Goal: Check status: Check status

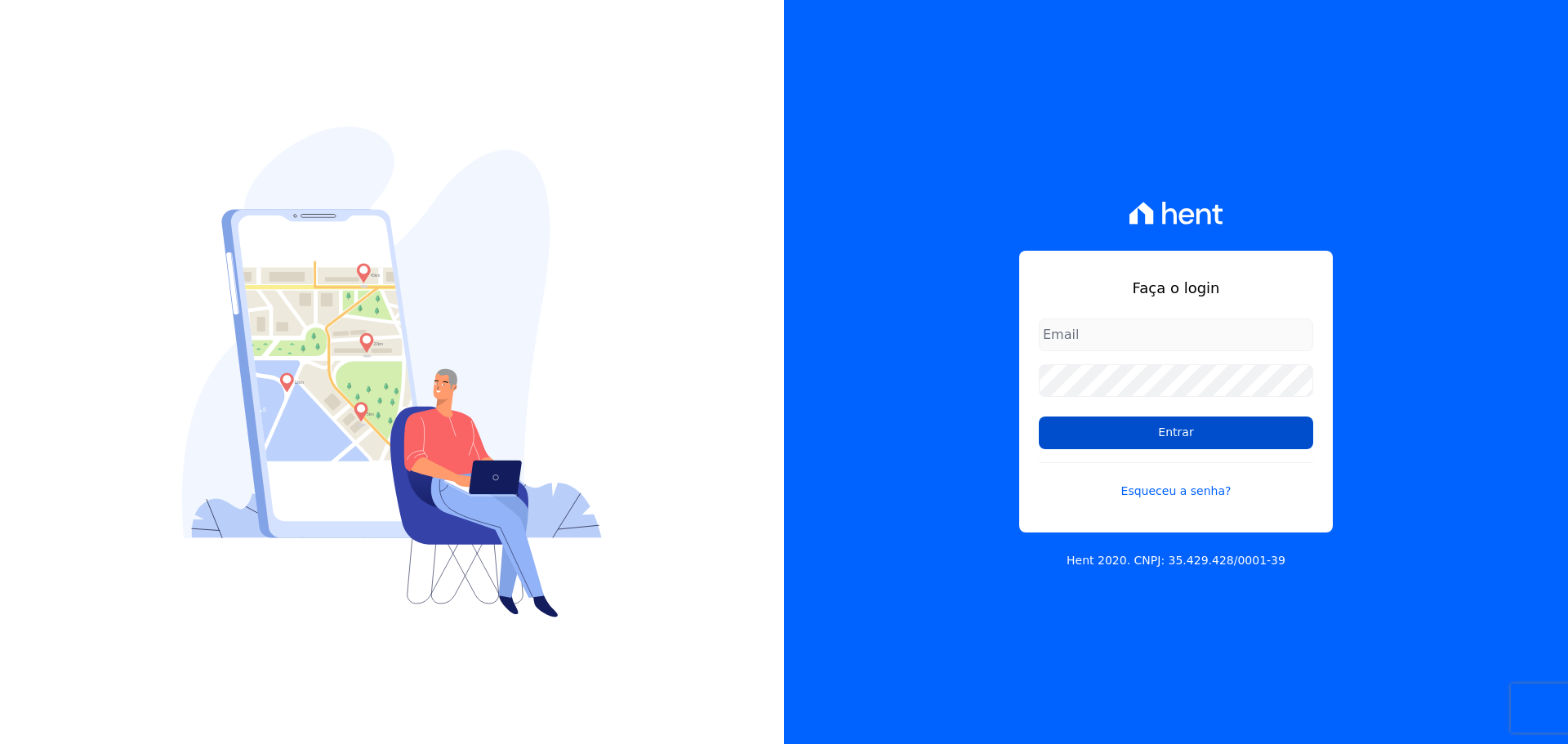
type input "leandro.rodrigues@swarealty.com"
click at [1132, 422] on input "Entrar" at bounding box center [1176, 433] width 274 height 33
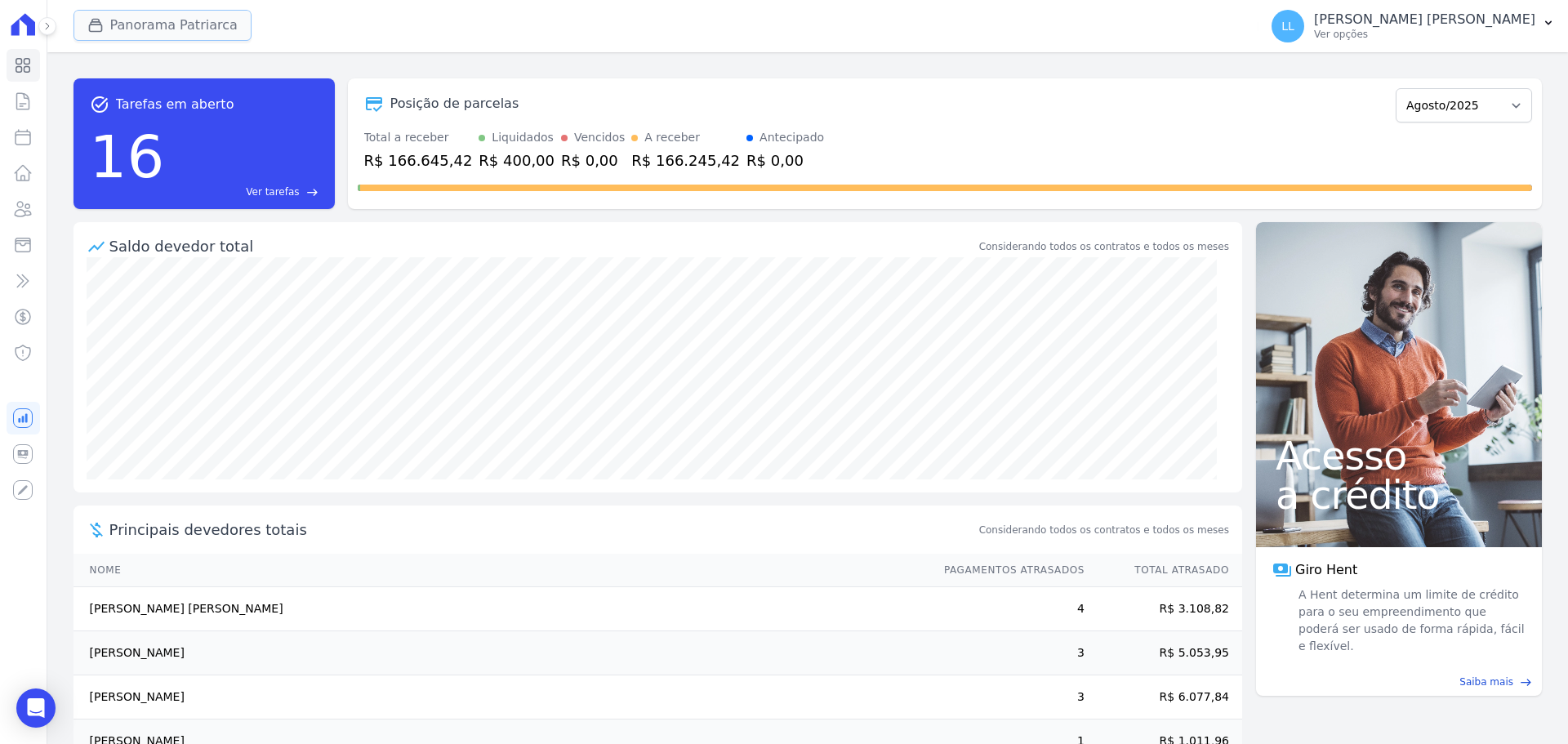
click at [170, 12] on button "Panorama Patriarca" at bounding box center [162, 26] width 178 height 31
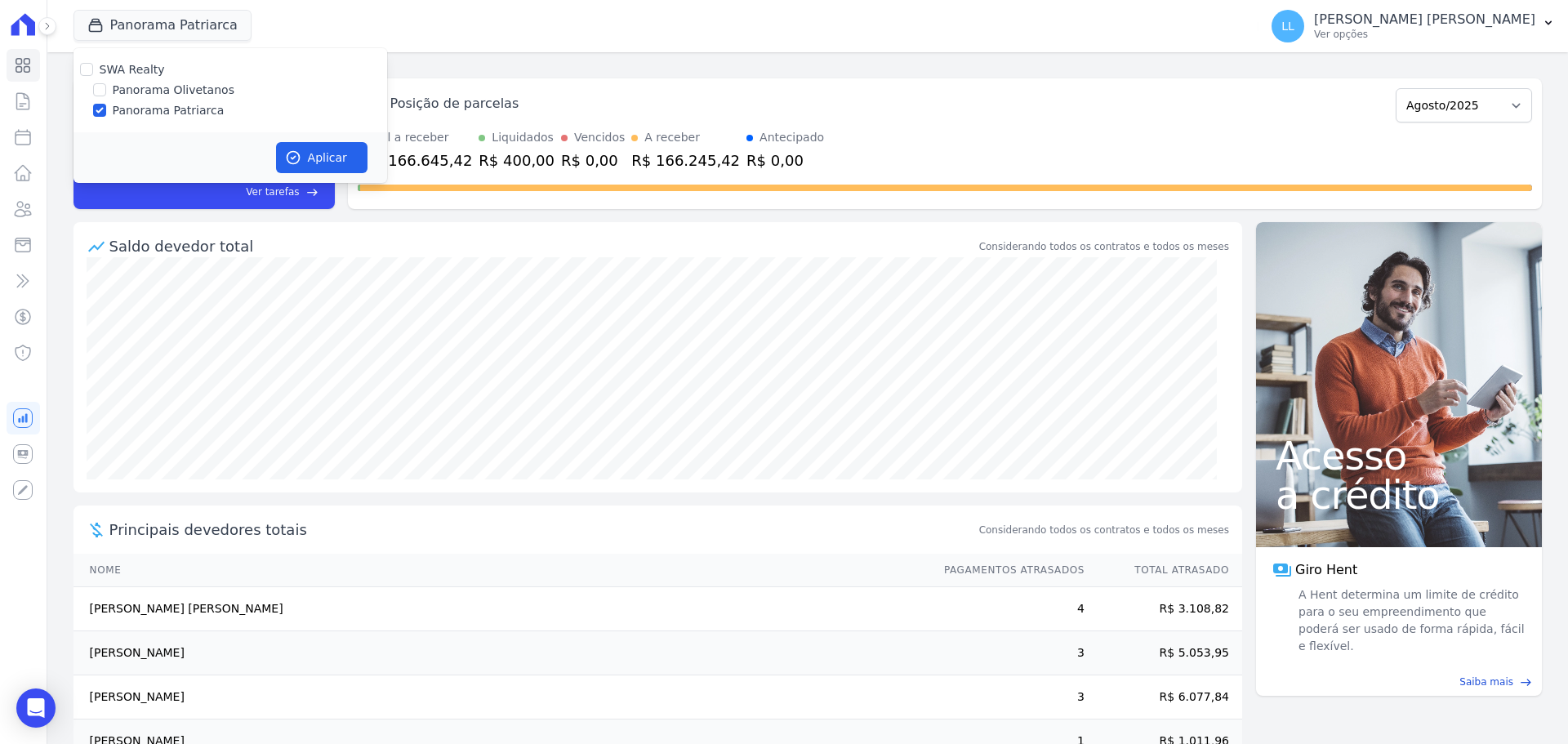
click at [116, 81] on div "SWA Realty Panorama Olivetanos Panorama [PERSON_NAME]" at bounding box center [230, 91] width 314 height 84
click at [120, 91] on label "Panorama Olivetanos" at bounding box center [173, 90] width 122 height 17
click at [106, 91] on input "Panorama Olivetanos" at bounding box center [100, 90] width 13 height 13
checkbox input "true"
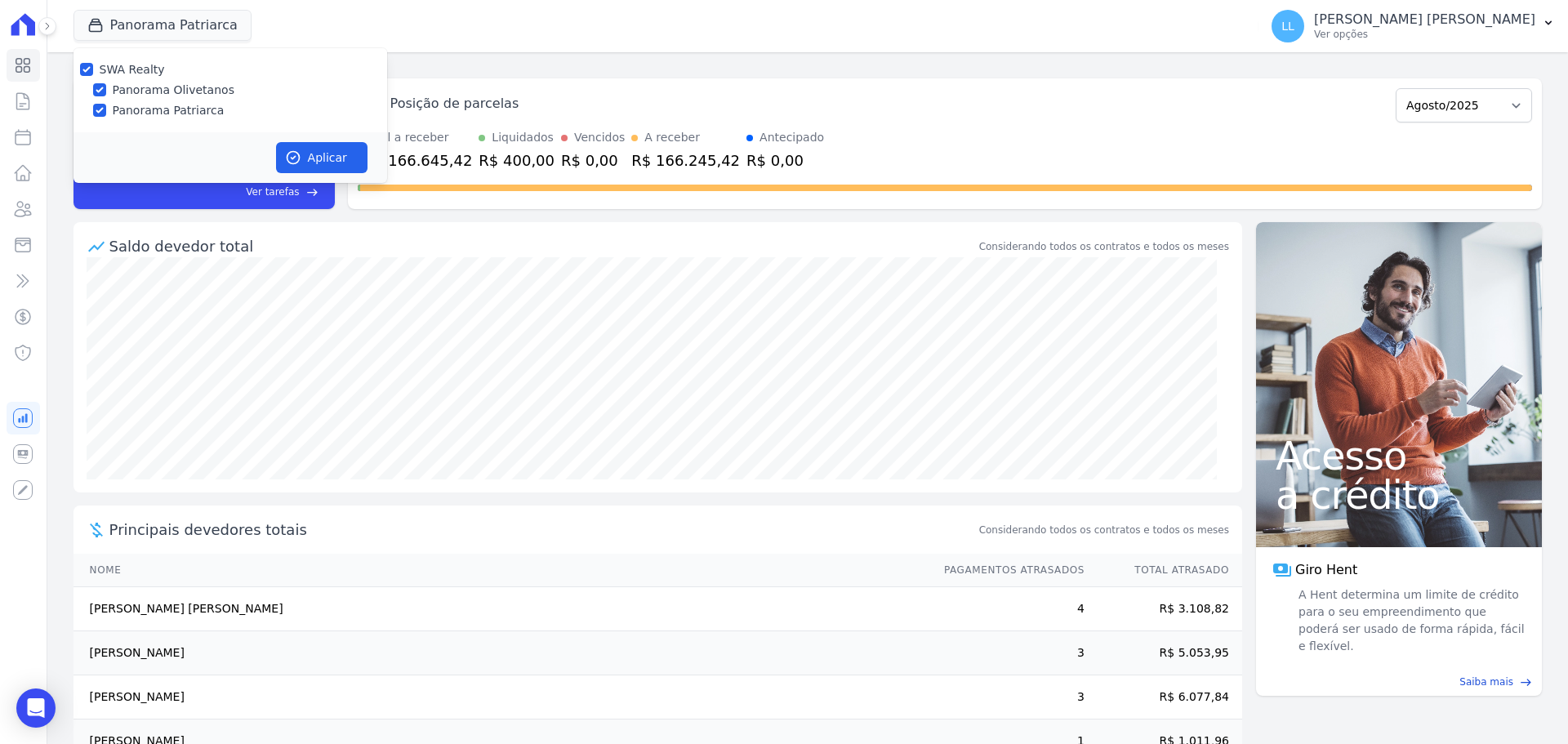
click at [138, 110] on label "Panorama Patriarca" at bounding box center [169, 110] width 112 height 17
click at [106, 110] on input "Panorama Patriarca" at bounding box center [100, 110] width 13 height 13
checkbox input "false"
click at [305, 152] on button "Aplicar" at bounding box center [322, 158] width 92 height 31
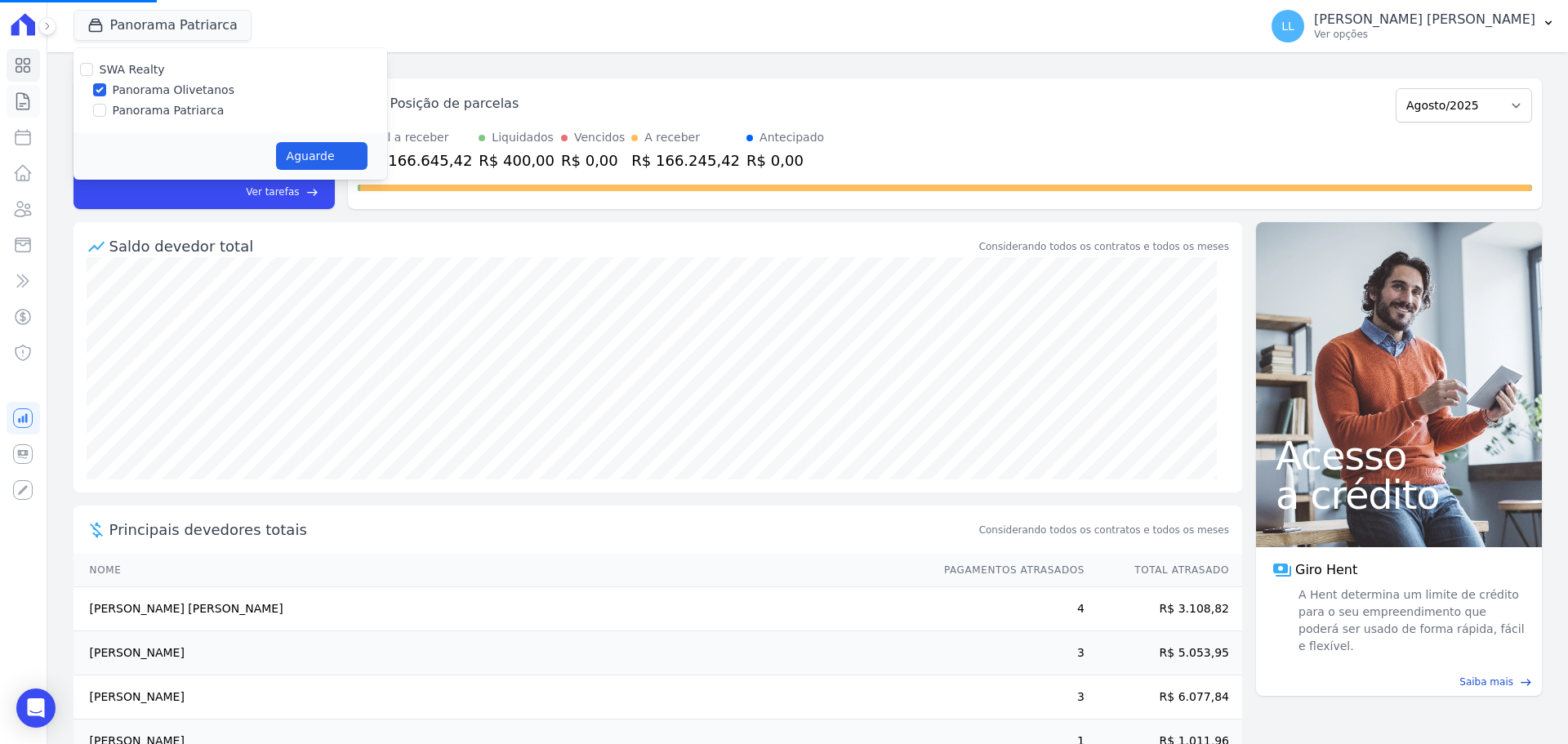
click at [18, 94] on icon at bounding box center [22, 101] width 19 height 19
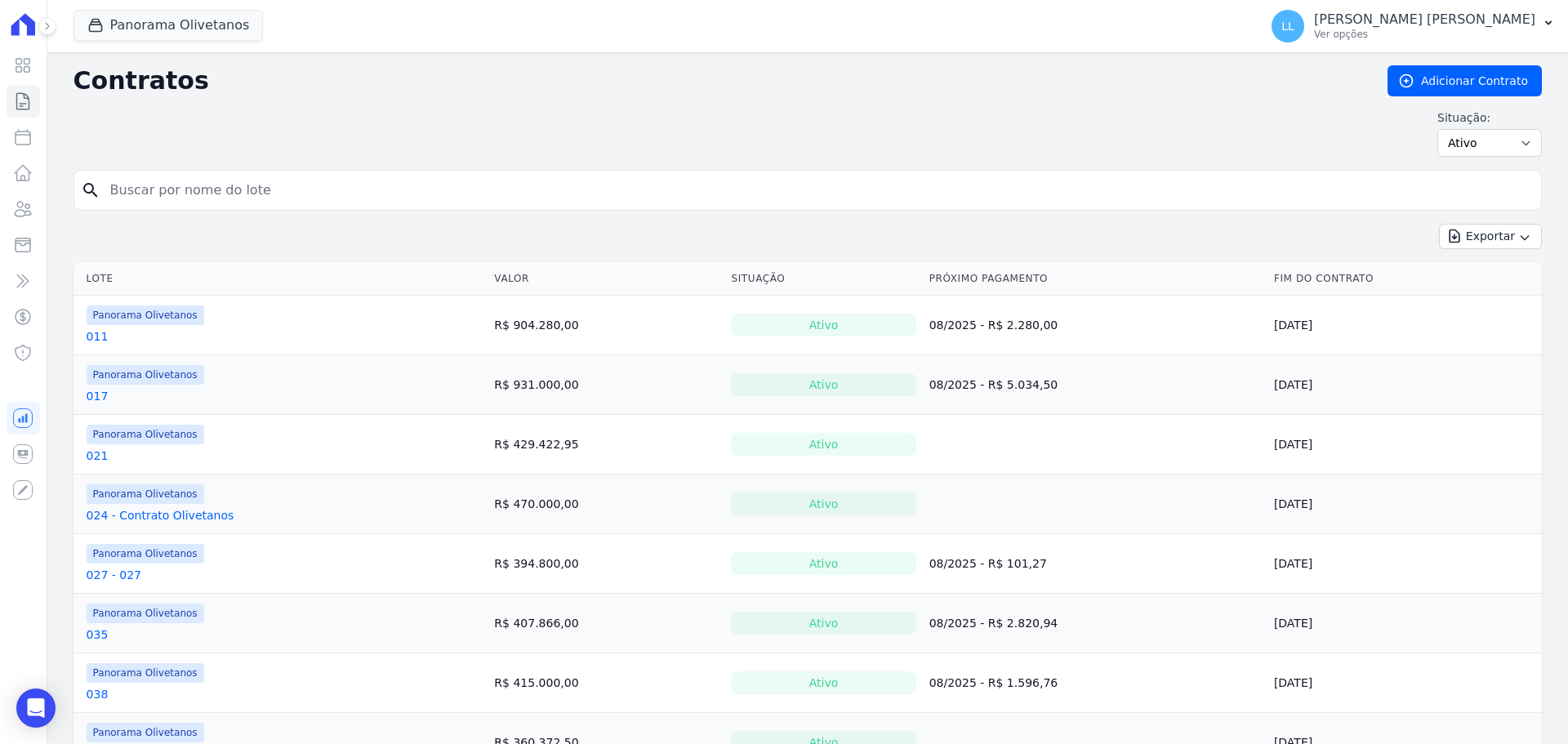
click at [148, 198] on input "search" at bounding box center [818, 191] width 1434 height 33
type input "052"
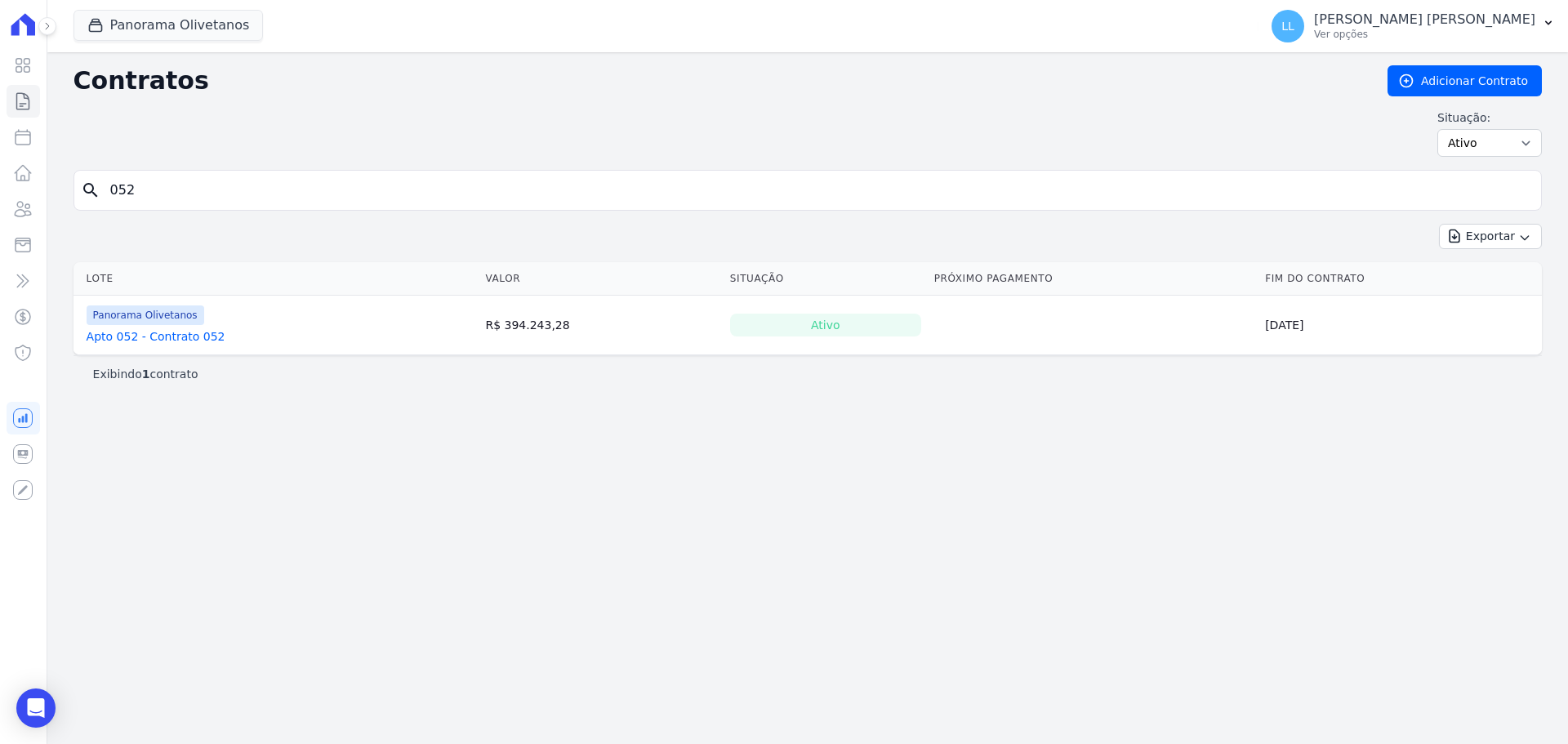
click at [195, 342] on link "Apto 052 - Contrato 052" at bounding box center [155, 337] width 138 height 17
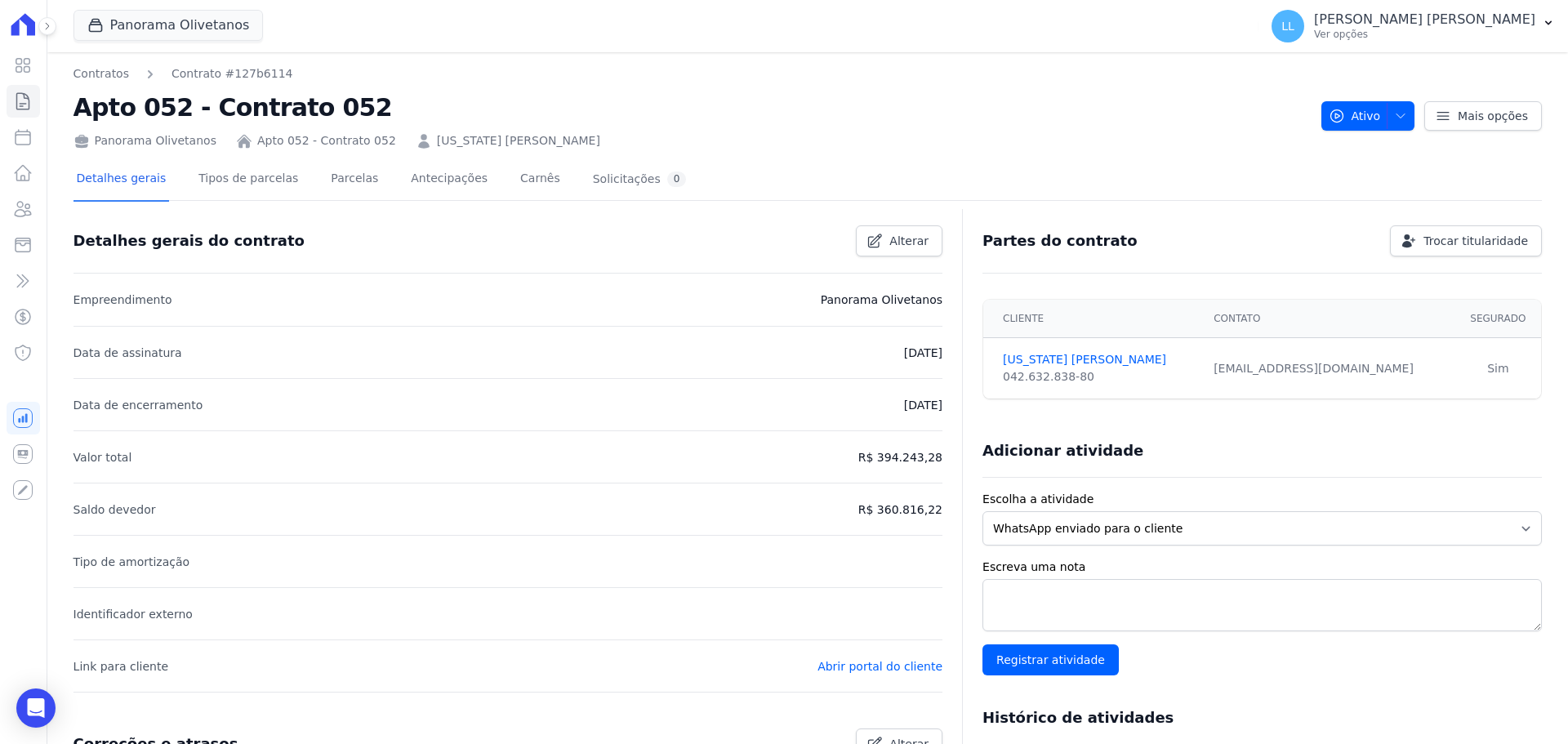
click at [370, 186] on div "Detalhes gerais Tipos de parcelas Parcelas Antecipações Carnês Solicitações 0" at bounding box center [381, 180] width 617 height 43
click at [331, 191] on link "Parcelas" at bounding box center [354, 180] width 54 height 43
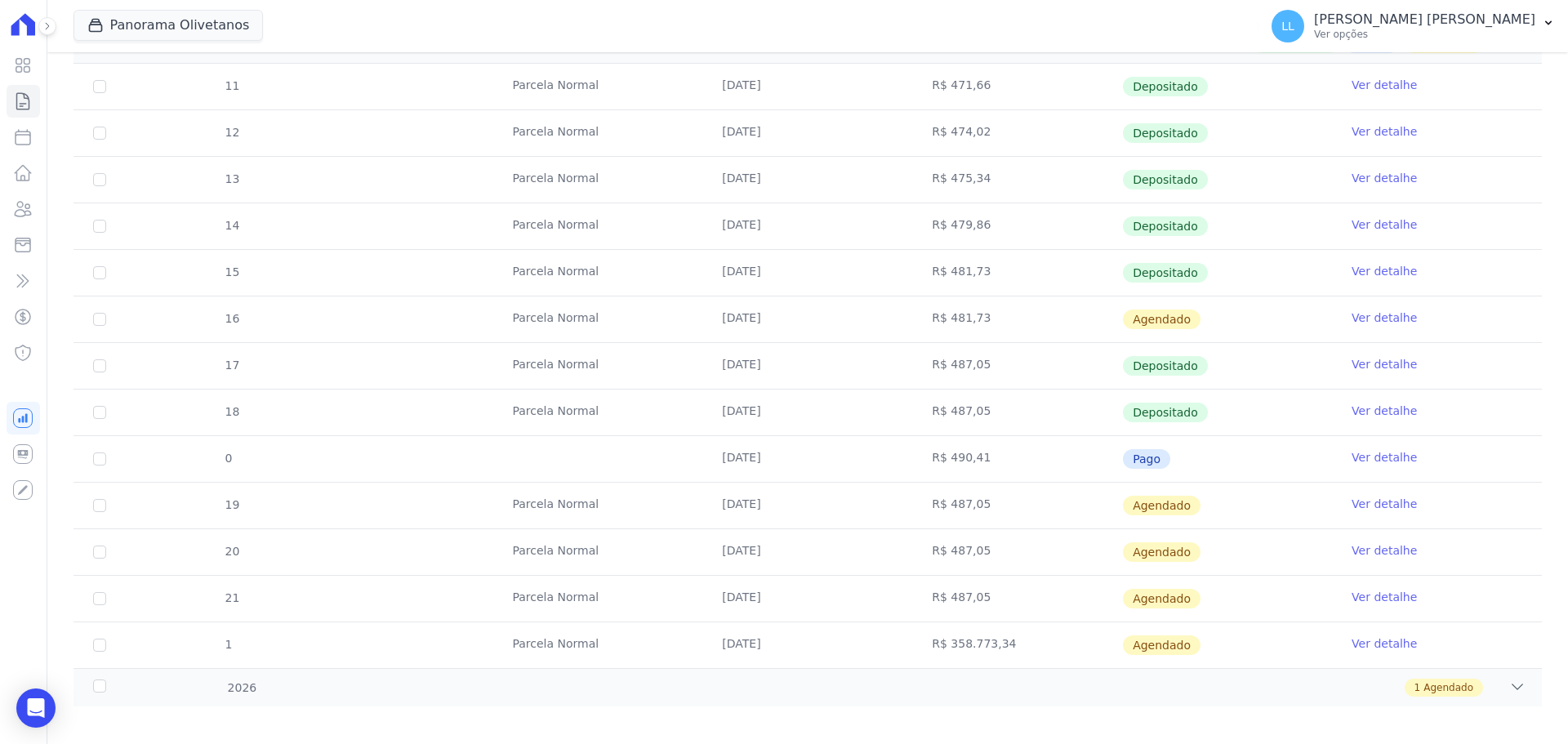
scroll to position [331, 0]
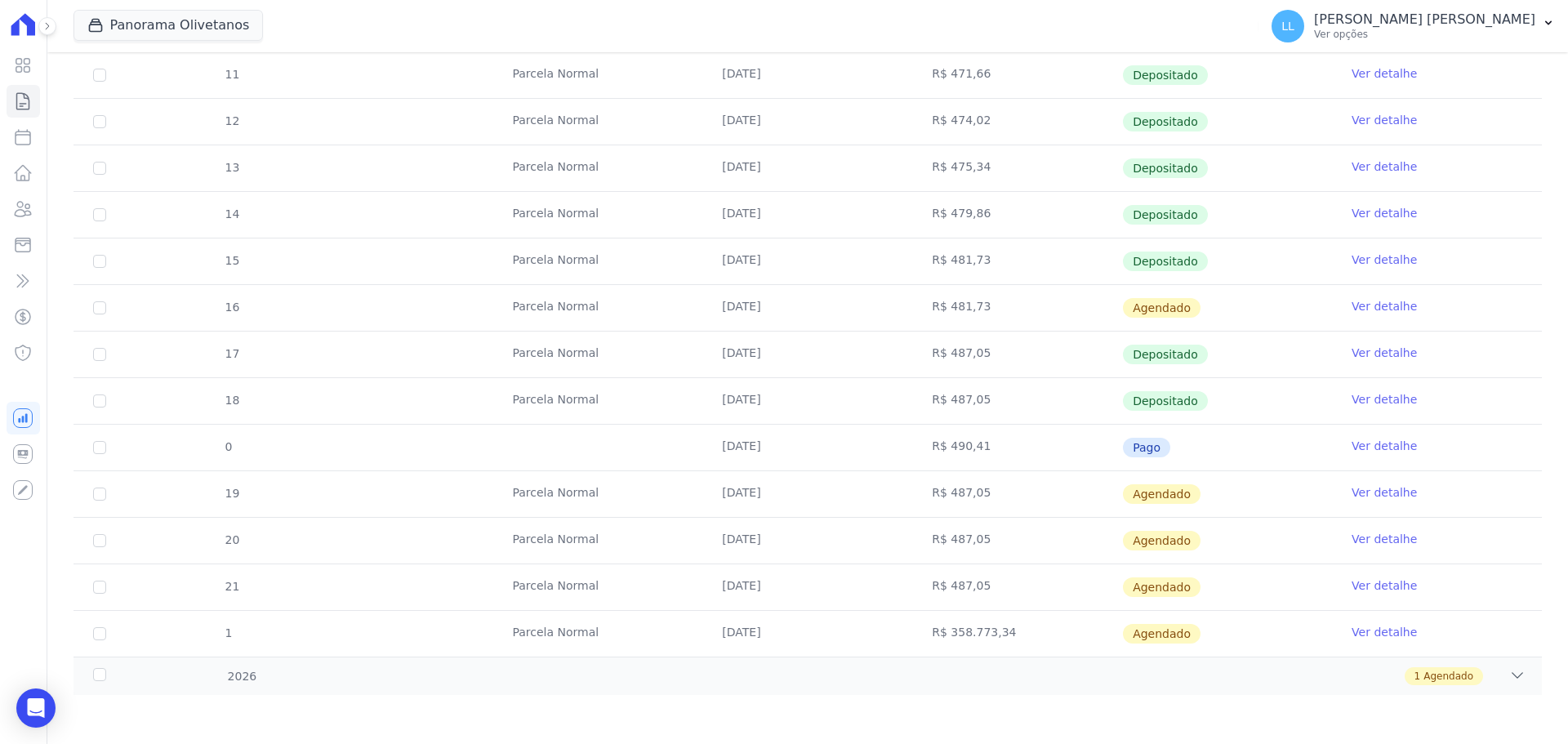
drag, startPoint x: 940, startPoint y: 351, endPoint x: 1004, endPoint y: 344, distance: 64.4
click at [1004, 344] on td "R$ 487,05" at bounding box center [1017, 355] width 210 height 46
drag, startPoint x: 960, startPoint y: 388, endPoint x: 1088, endPoint y: 387, distance: 128.0
click at [1077, 385] on td "R$ 487,05" at bounding box center [1017, 401] width 210 height 46
click at [1379, 400] on link "Ver detalhe" at bounding box center [1384, 400] width 65 height 17
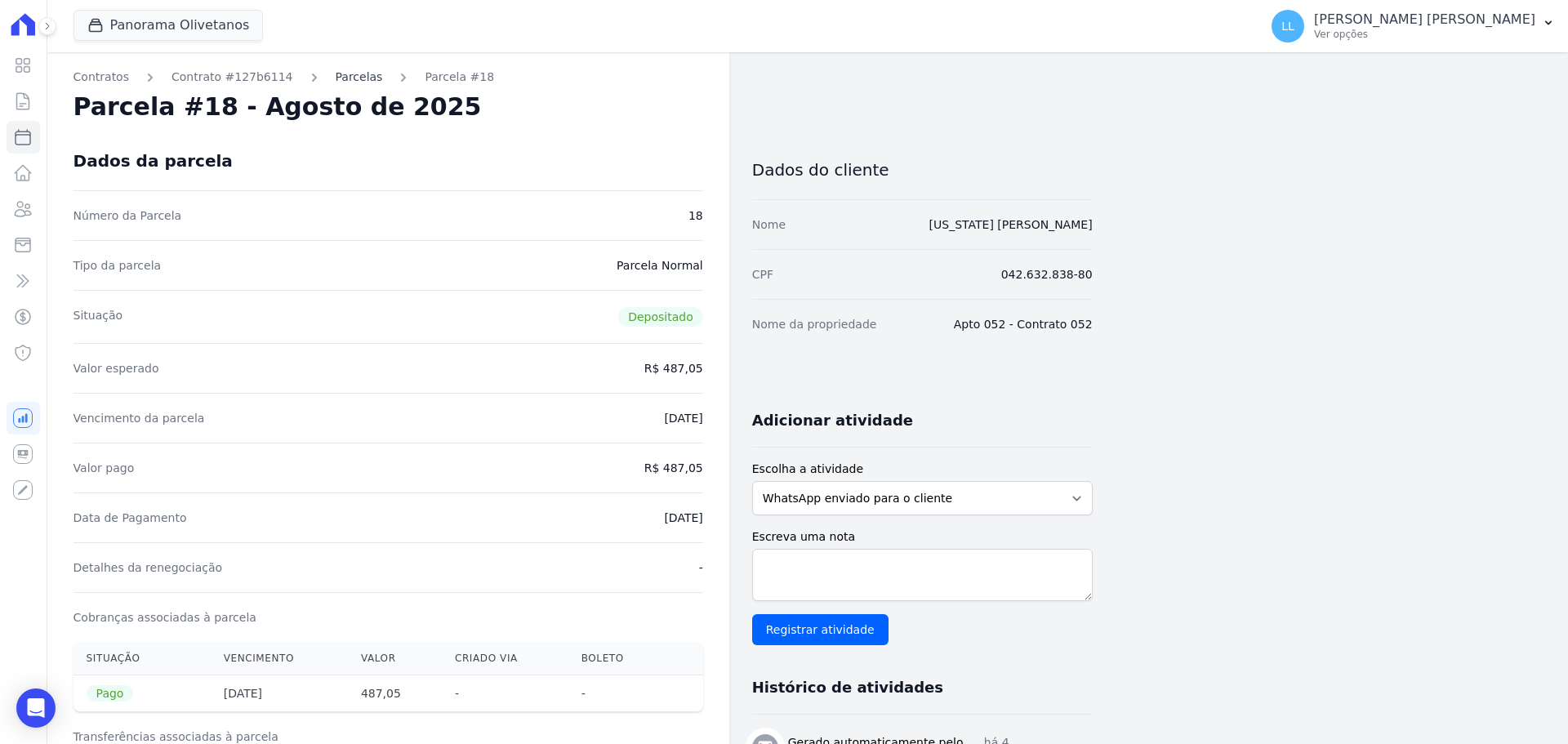
click at [345, 81] on link "Parcelas" at bounding box center [359, 77] width 48 height 17
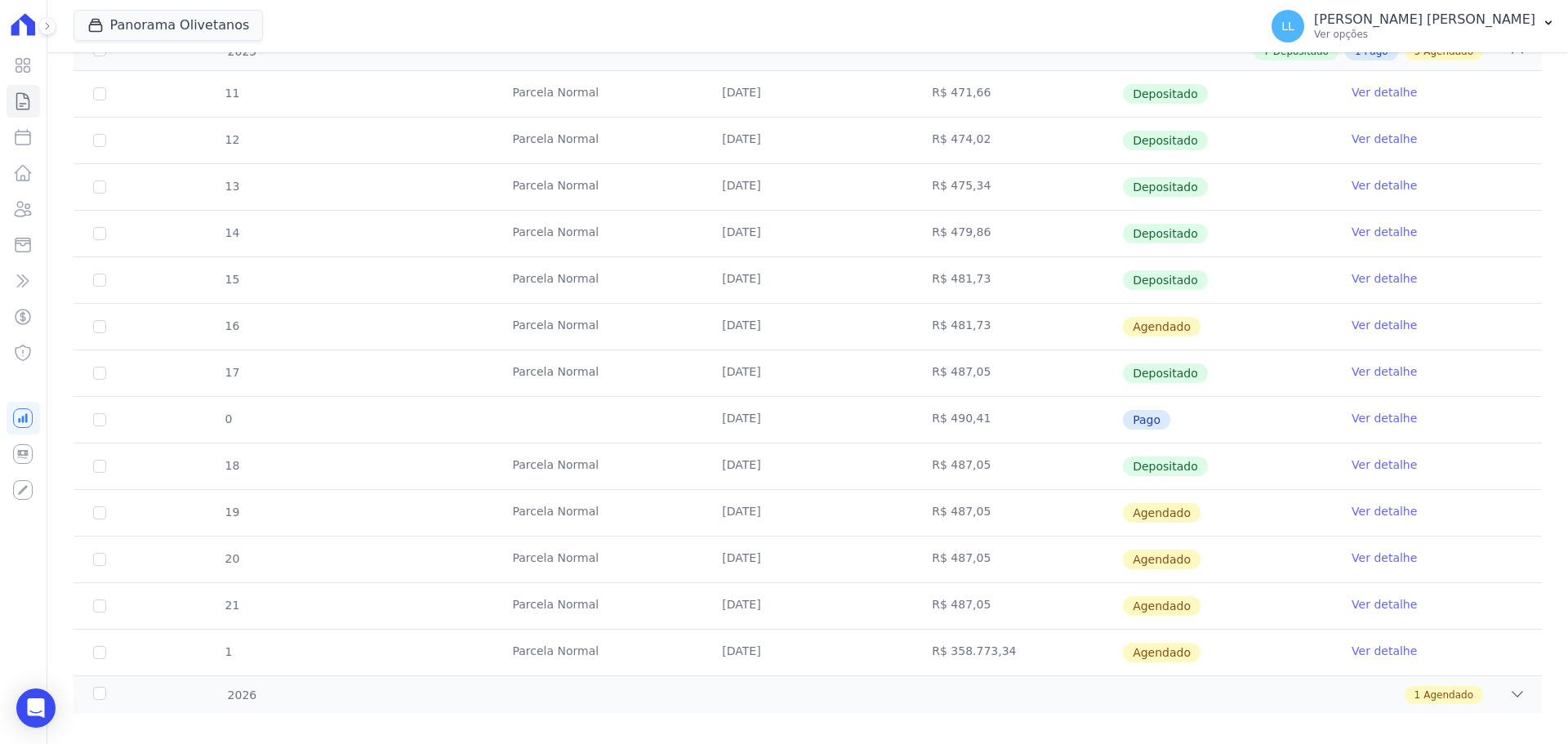
scroll to position [327, 0]
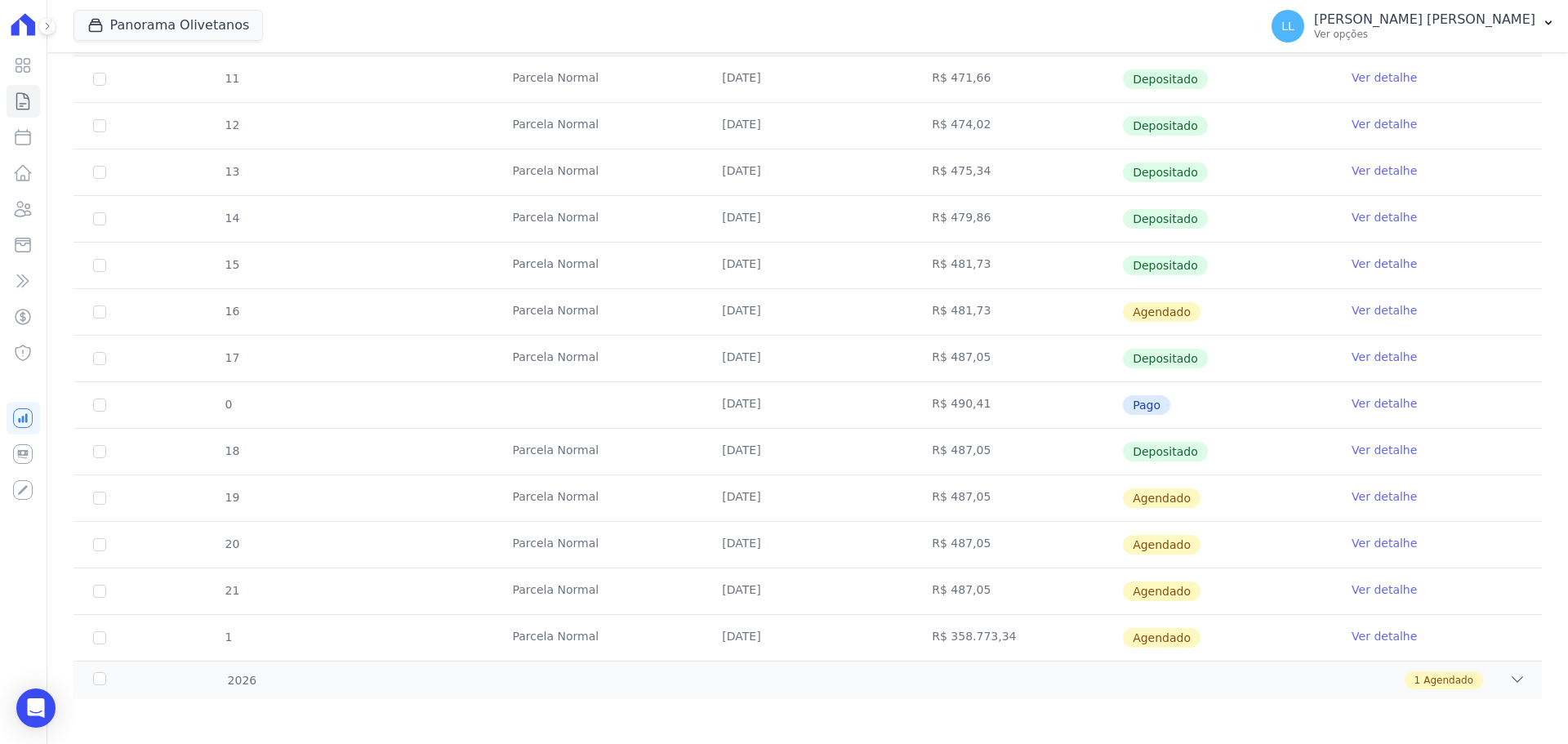
click at [1379, 405] on link "Ver detalhe" at bounding box center [1384, 404] width 65 height 17
